Goal: Find specific page/section: Find specific page/section

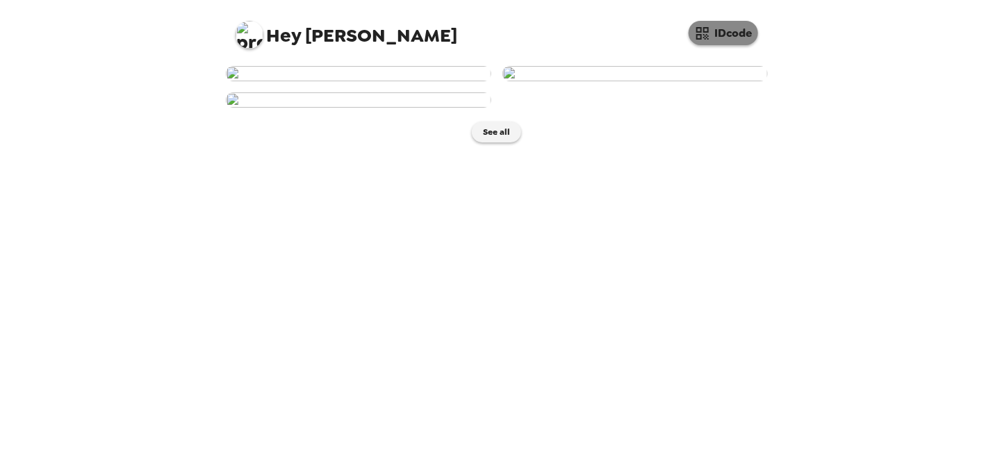
click at [715, 39] on button "IDcode" at bounding box center [722, 33] width 69 height 24
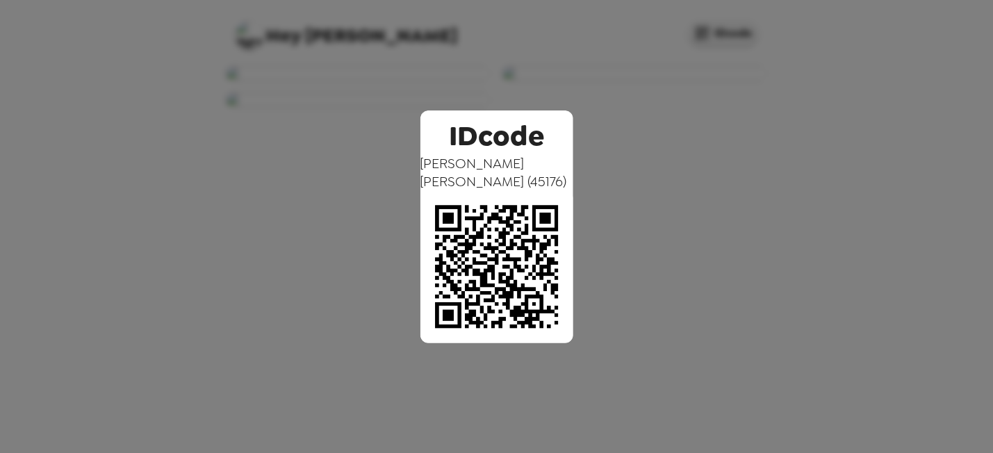
click at [801, 181] on div "IDcode [PERSON_NAME] ( 45176 )" at bounding box center [496, 226] width 993 height 453
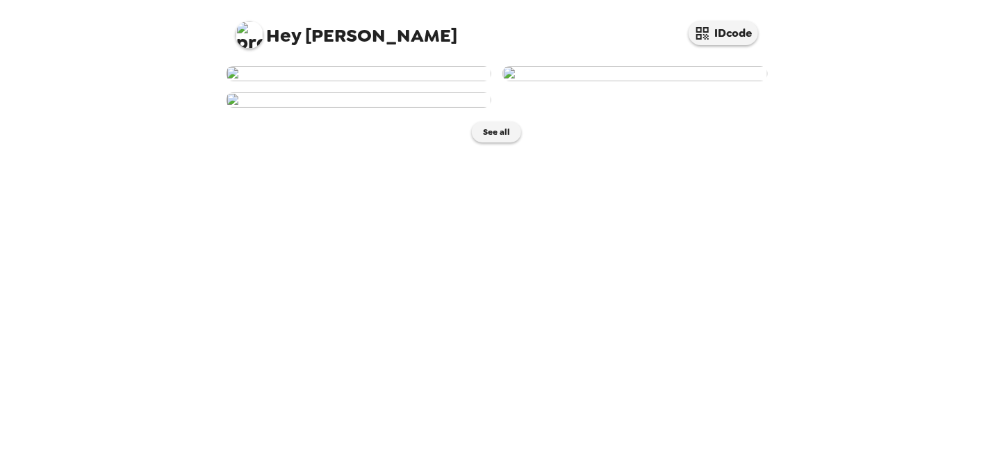
click at [918, 276] on div "Hey [PERSON_NAME] IDcode See all" at bounding box center [496, 226] width 993 height 453
